Goal: Task Accomplishment & Management: Complete application form

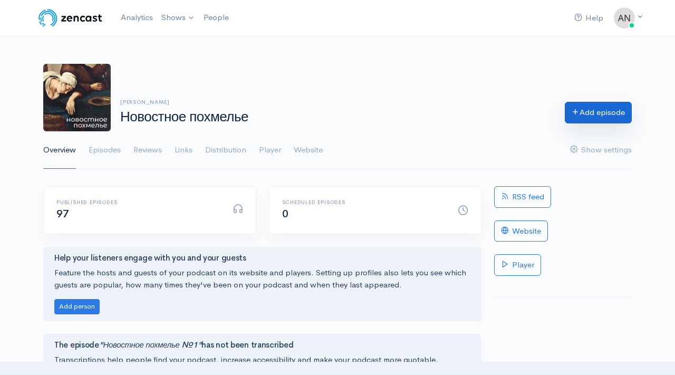
click at [577, 116] on icon at bounding box center [576, 112] width 8 height 8
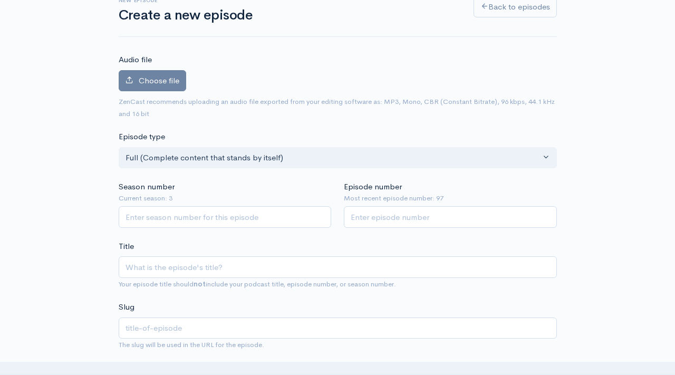
scroll to position [85, 0]
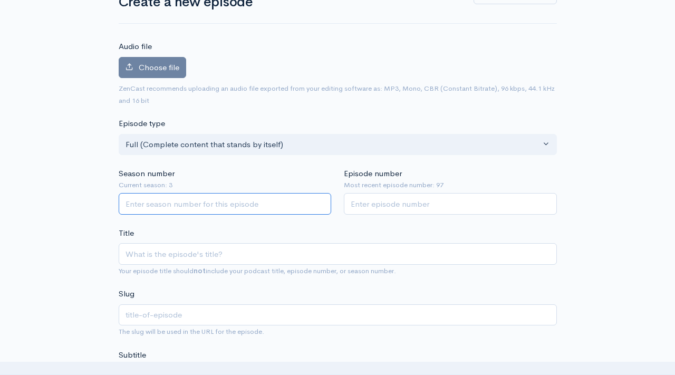
click at [268, 197] on input "Season number" at bounding box center [225, 204] width 213 height 22
type input "3"
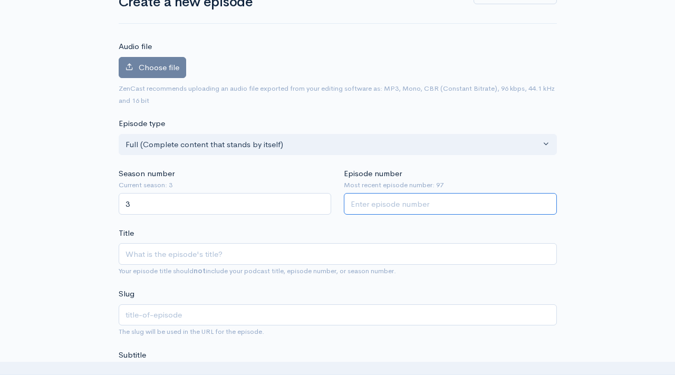
click at [370, 208] on input "Episode number" at bounding box center [450, 204] width 213 height 22
type input "98"
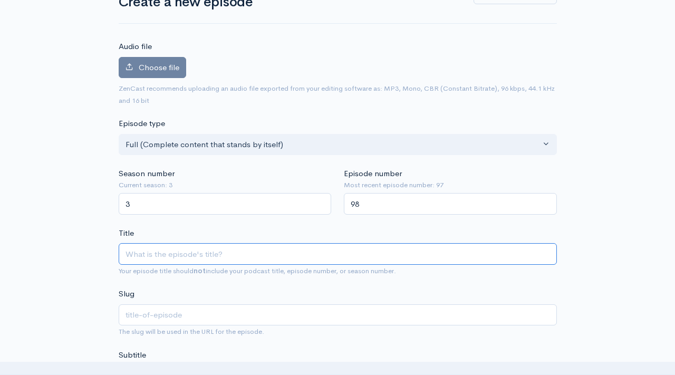
click at [267, 247] on input "Title" at bounding box center [338, 254] width 438 height 22
type input "Y"
type input "y"
type input "Yj"
type input "yj"
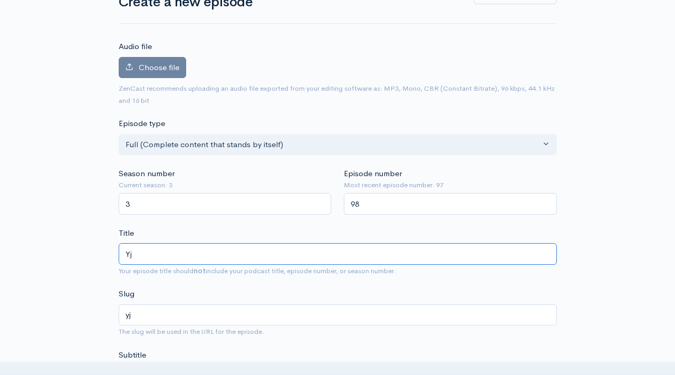
type input "Y"
type input "y"
type input "[PERSON_NAME]"
type input "n"
type input "Нов"
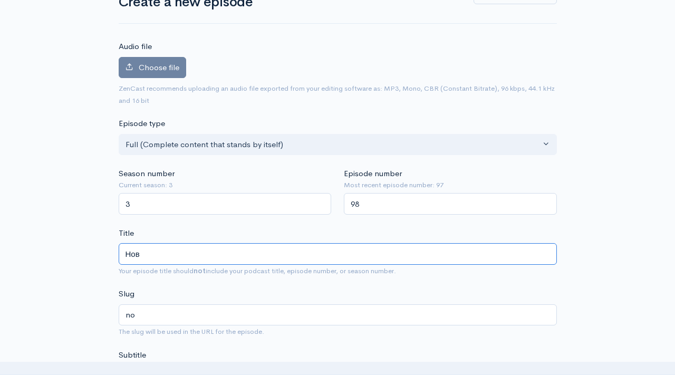
type input "nov"
type input "Ново"
type input "novo"
type input "Новос"
type input "novos"
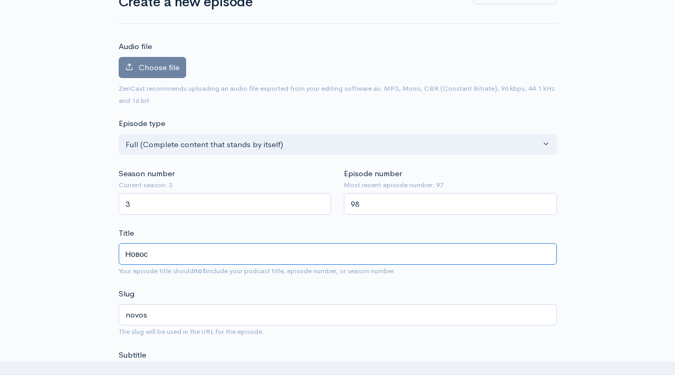
type input "Новост"
type input "novost"
type input "Новостн"
type input "novostn"
type input "Новостное"
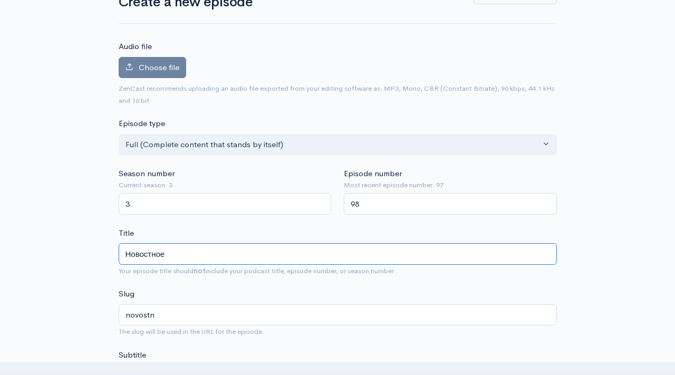
type input "novostnoe"
type input "Новостное п"
type input "novostnoe-p"
type input "Новостное по"
type input "novostnoe-po"
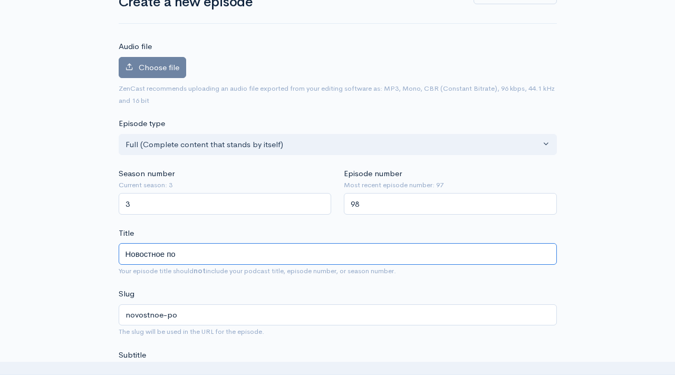
type input "Новостное пох"
type input "novostnoe-poh"
type input "Новостное похм"
type input "novostnoe-pohm"
type input "Новостное похмел"
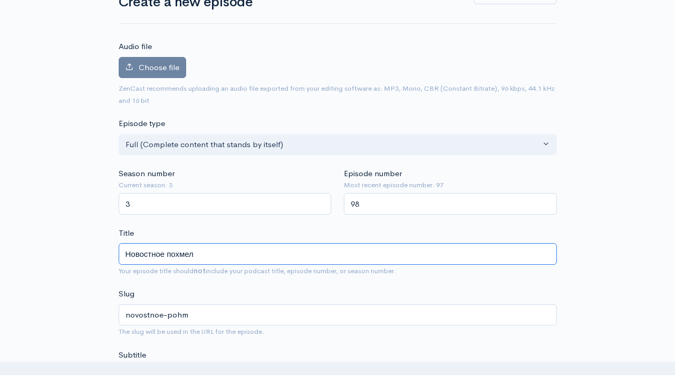
type input "novostnoe-pohmel"
type input "Новостное похмелье"
type input "novostnoe-pohmele"
type input "Новостное похмелье №9"
type input "novostnoe-pohmele-9"
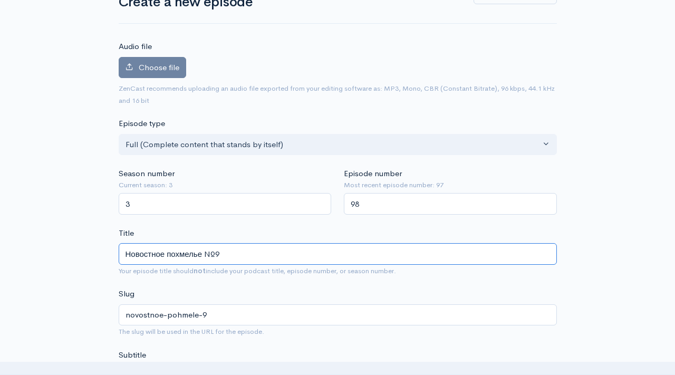
type input "Новостное похмелье №98"
type input "novostnoe-pohmele-98"
type input "Новостное похмелье №98"
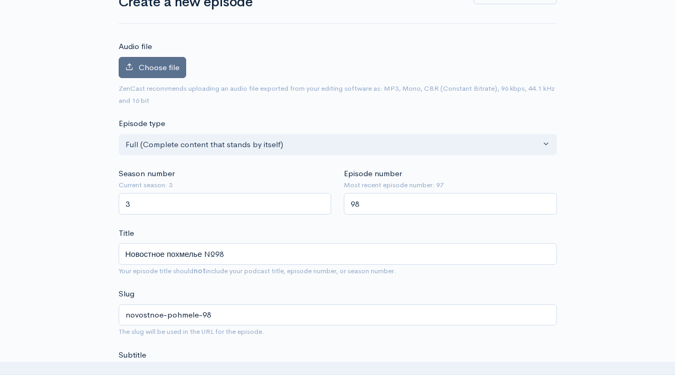
click at [172, 65] on span "Choose file" at bounding box center [159, 67] width 41 height 10
click at [0, 0] on input "Choose file" at bounding box center [0, 0] width 0 height 0
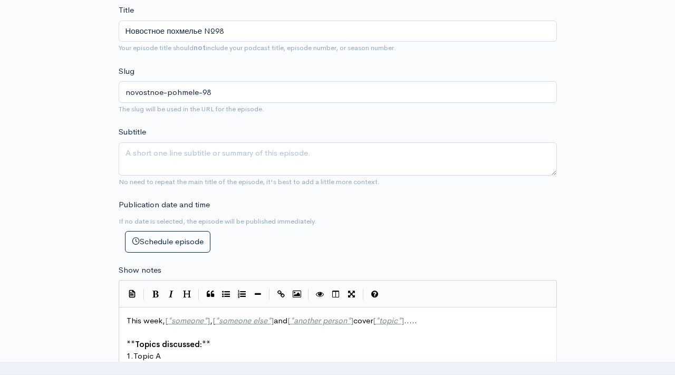
scroll to position [543, 0]
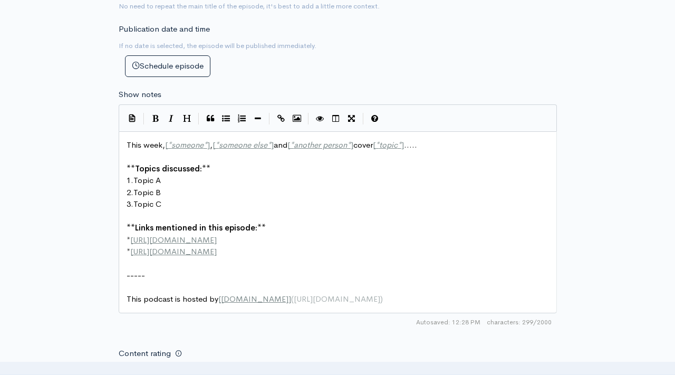
click at [256, 176] on pre "1. Topic A" at bounding box center [337, 181] width 427 height 12
type textarea "This week, [*someone*], [*someone else*] and [*another person*] cover [*topic*]…"
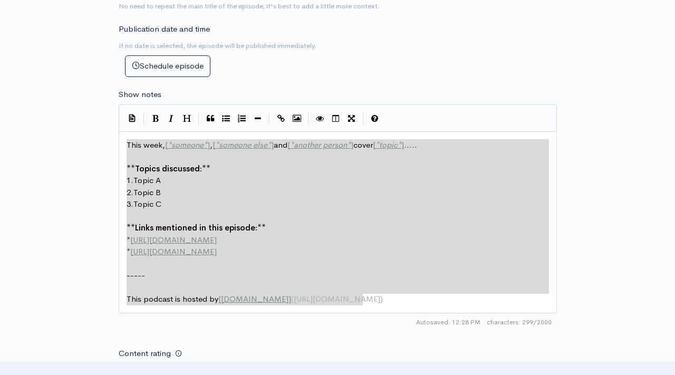
paste textarea
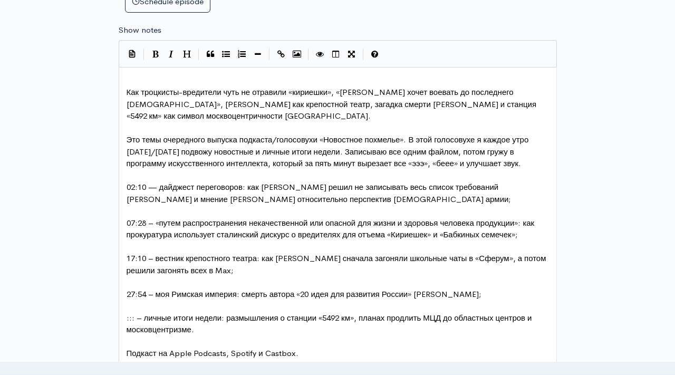
scroll to position [479, 0]
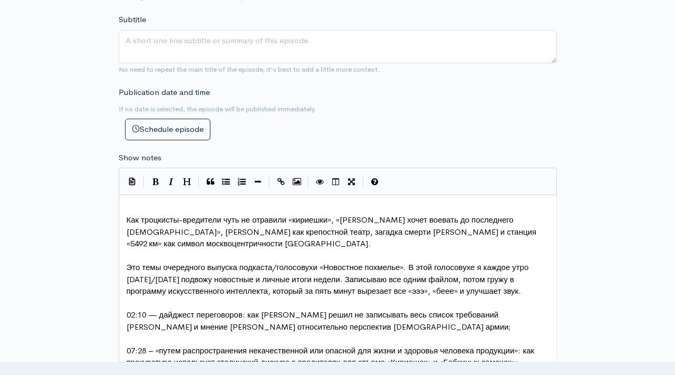
click at [200, 207] on pre "​" at bounding box center [337, 209] width 427 height 12
click at [127, 217] on span "Как троцкисты-вредители чуть не отравили «кириешки», «[PERSON_NAME] хочет воева…" at bounding box center [333, 232] width 412 height 34
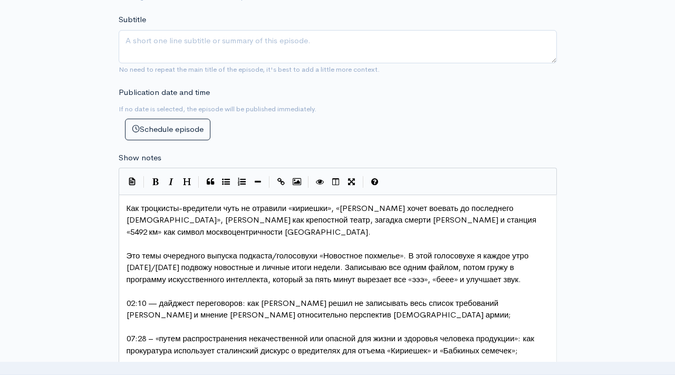
click at [409, 205] on span "Как троцкисты-вредители чуть не отравили «кириешки», «[PERSON_NAME] хочет воева…" at bounding box center [333, 220] width 412 height 34
drag, startPoint x: 145, startPoint y: 207, endPoint x: 114, endPoint y: 207, distance: 30.6
type textarea "Т"
type textarea "как"
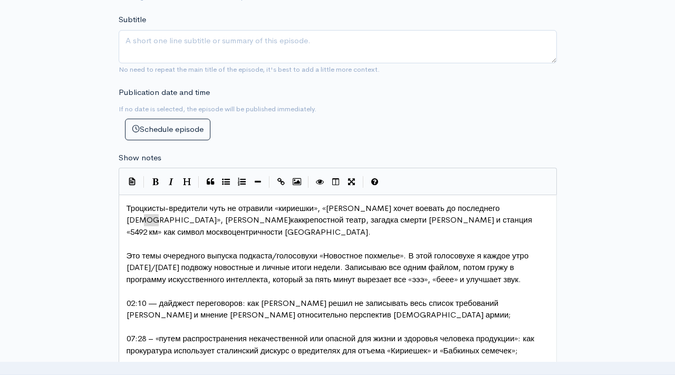
drag, startPoint x: 143, startPoint y: 219, endPoint x: 158, endPoint y: 219, distance: 14.8
click at [191, 218] on span "Троцкисты-вредители чуть не отравили «кириешки», «[PERSON_NAME] хочет воевать д…" at bounding box center [332, 220] width 411 height 34
type textarea "в [GEOGRAPHIC_DATA]"
type textarea "[PERSON_NAME]"
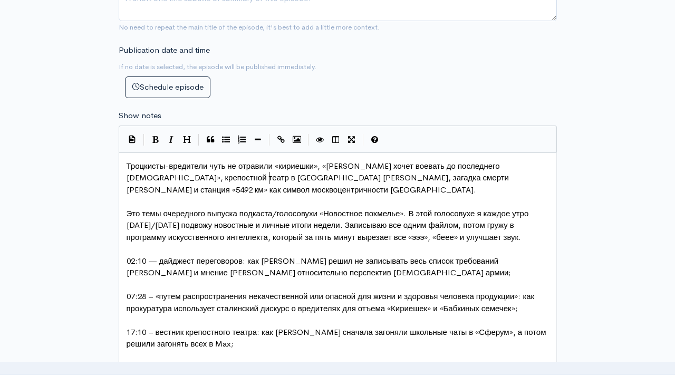
scroll to position [531, 0]
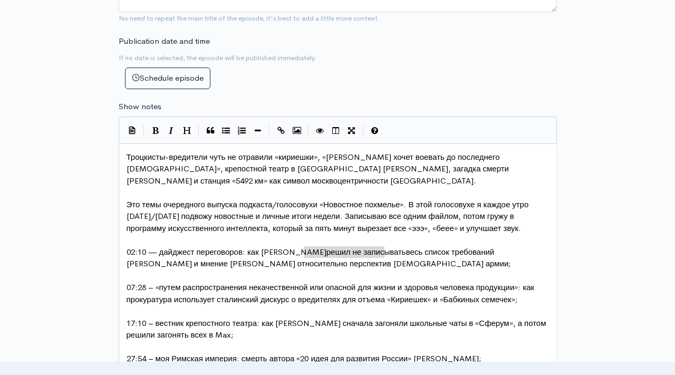
drag, startPoint x: 304, startPoint y: 250, endPoint x: 382, endPoint y: 249, distance: 78.6
type textarea "gjk"
type textarea "поленился записать"
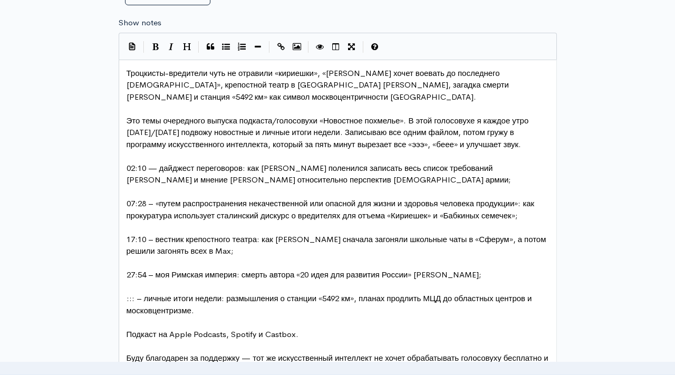
scroll to position [614, 0]
click at [152, 251] on span "17:10 – вестник крепостного театра: как [PERSON_NAME] сначала загоняли школьные…" at bounding box center [338, 246] width 422 height 22
type textarea "и"
type textarea "передумали"
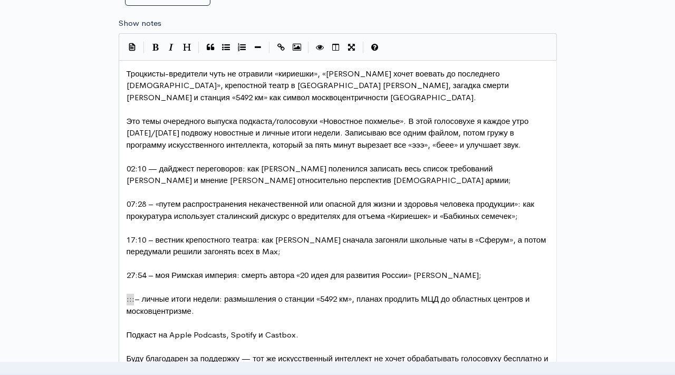
drag, startPoint x: 133, startPoint y: 298, endPoint x: 121, endPoint y: 299, distance: 12.1
type textarea "27:54"
drag, startPoint x: 145, startPoint y: 275, endPoint x: 132, endPoint y: 275, distance: 12.7
type textarea "3:08"
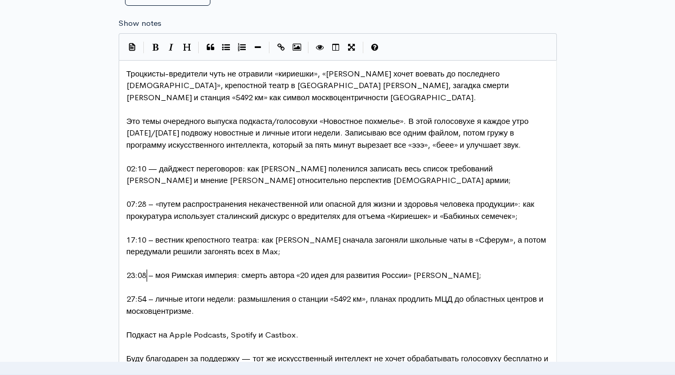
scroll to position [4, 15]
click at [331, 274] on span "23:08 – моя Римская империя: смерть автора «20 идея для развития России» [PERSO…" at bounding box center [304, 275] width 355 height 10
type textarea "[PERSON_NAME]"
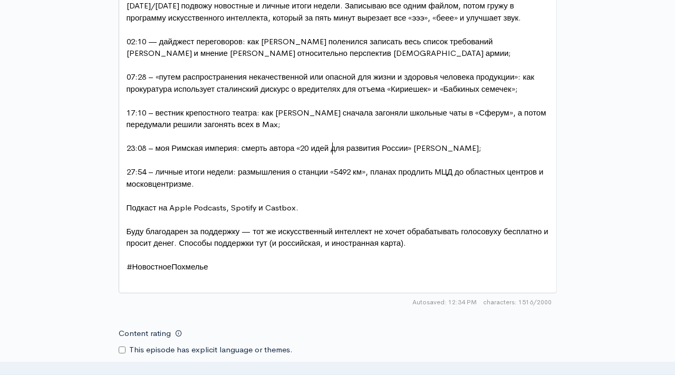
click at [224, 278] on pre "​" at bounding box center [337, 279] width 427 height 12
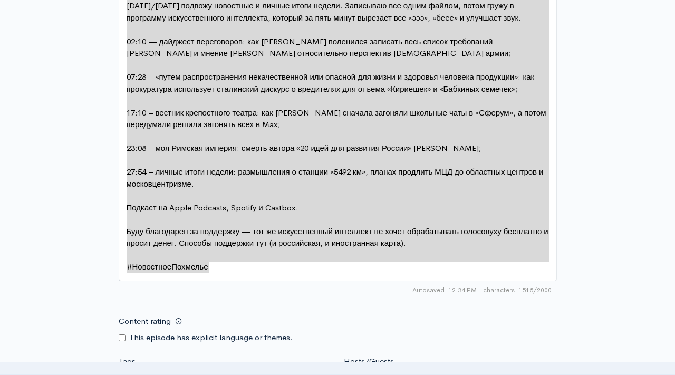
type textarea "Loremipsu-dolorsita cons ad elitsedd «eiusmodt», «Incidi Utlabo etdol magnaal e…"
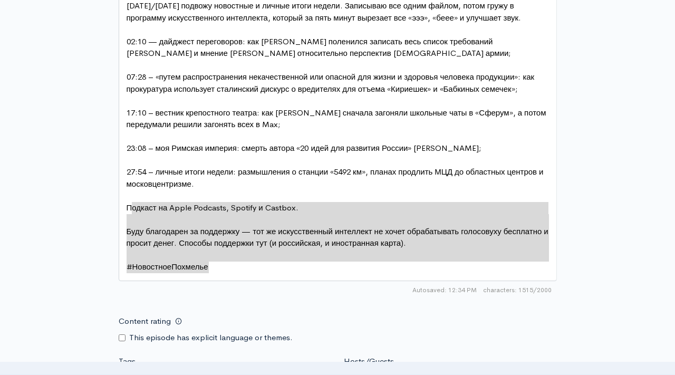
type textarea "Подкаст на Apple Podcasts, Spotify и Castbox. Буду благодарен за поддержку — то…"
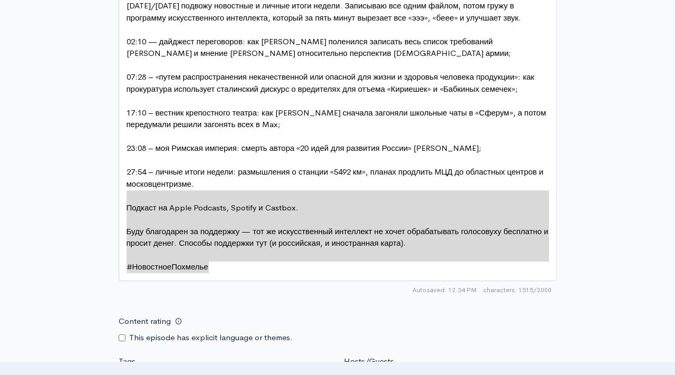
drag, startPoint x: 219, startPoint y: 268, endPoint x: 121, endPoint y: 199, distance: 119.7
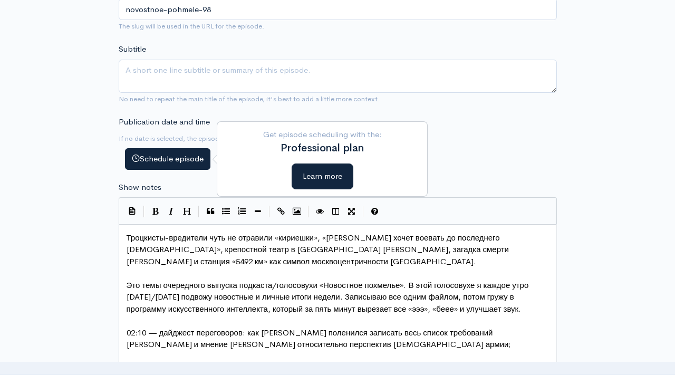
scroll to position [457, 0]
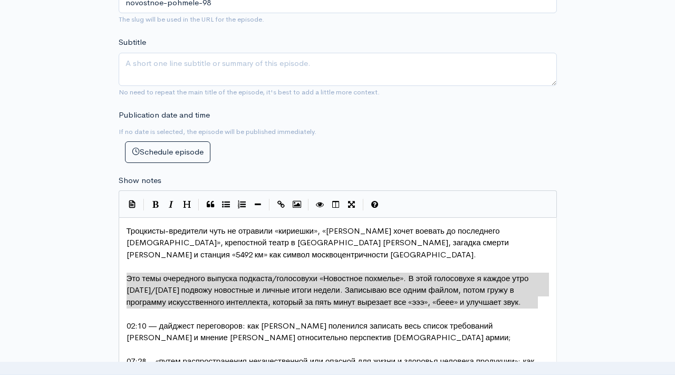
type textarea "Это темы очередного выпуска подкаста/голосовухи «Новостное похмелье». В этой го…"
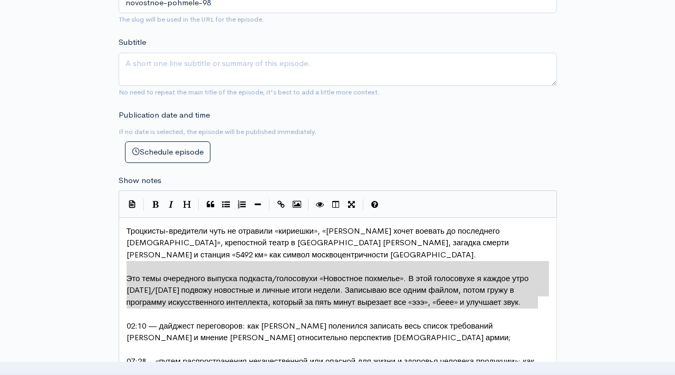
drag, startPoint x: 540, startPoint y: 304, endPoint x: 117, endPoint y: 270, distance: 424.4
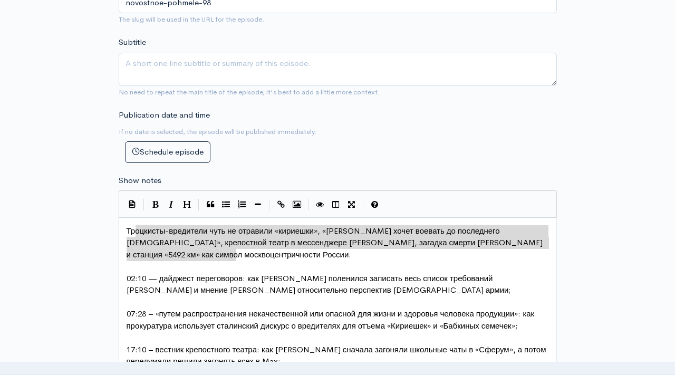
type textarea "Троцкисты-вредители чуть не отравили «кириешки», «[PERSON_NAME] хочет воевать д…"
drag, startPoint x: 256, startPoint y: 253, endPoint x: 107, endPoint y: 225, distance: 151.8
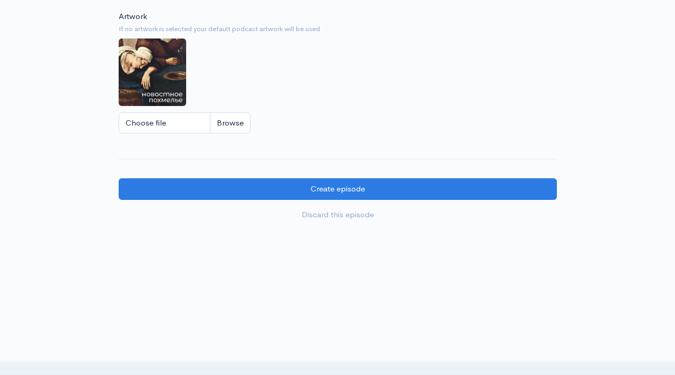
scroll to position [922, 0]
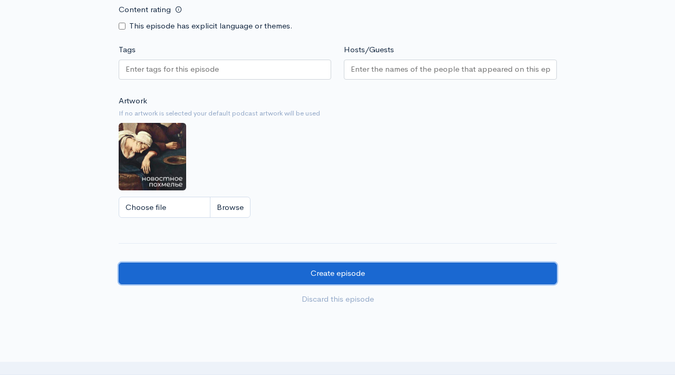
click at [305, 273] on input "Create episode" at bounding box center [338, 274] width 438 height 22
